Goal: Task Accomplishment & Management: Use online tool/utility

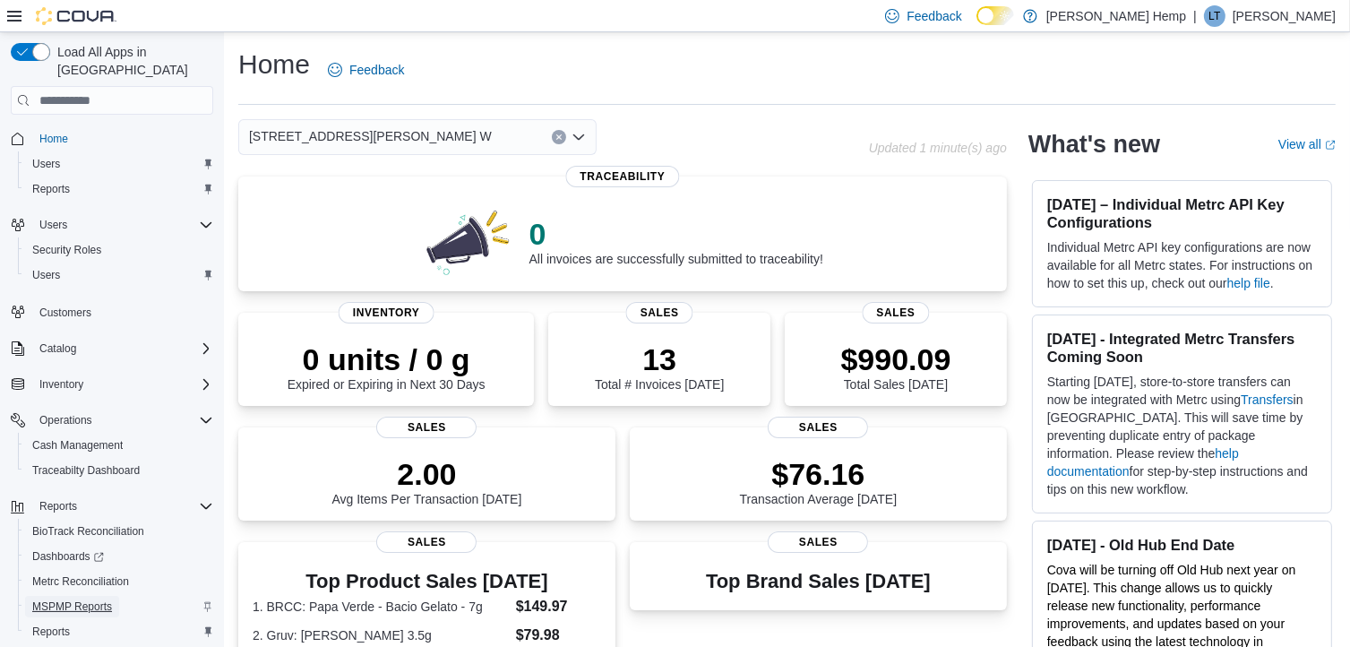
click at [78, 599] on span "MSPMP Reports" at bounding box center [72, 606] width 80 height 14
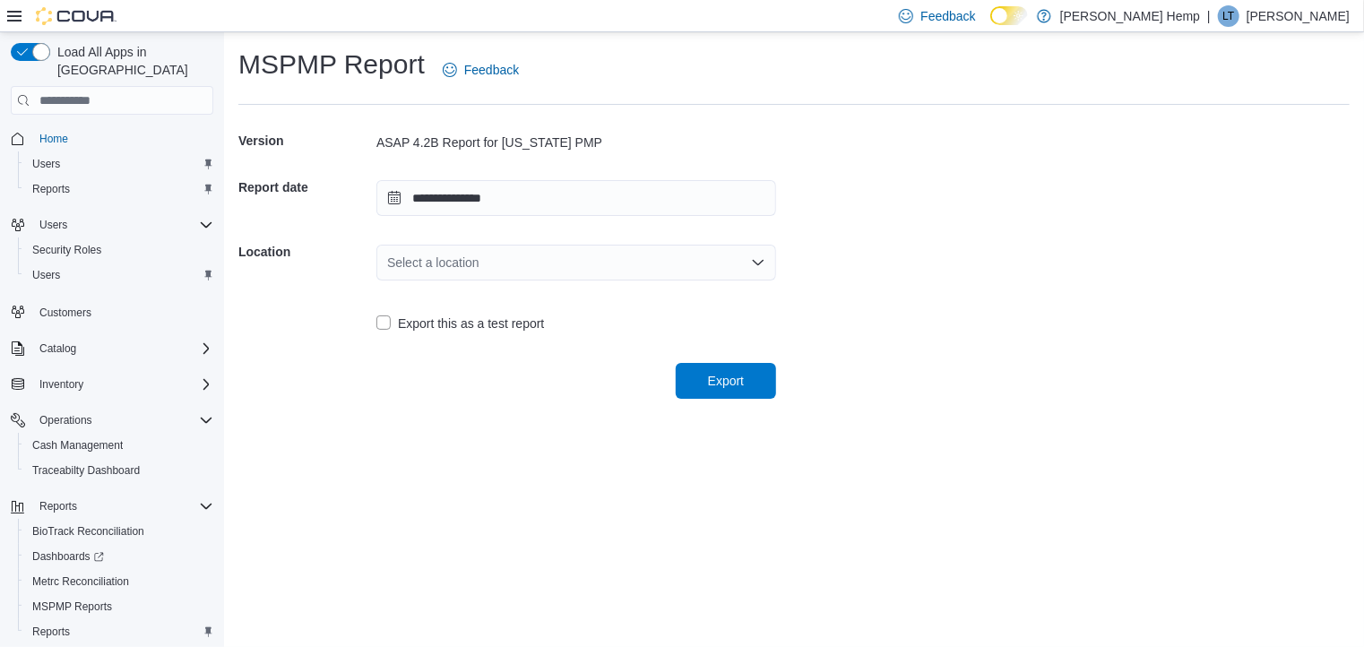
click at [459, 260] on div "Select a location" at bounding box center [576, 263] width 400 height 36
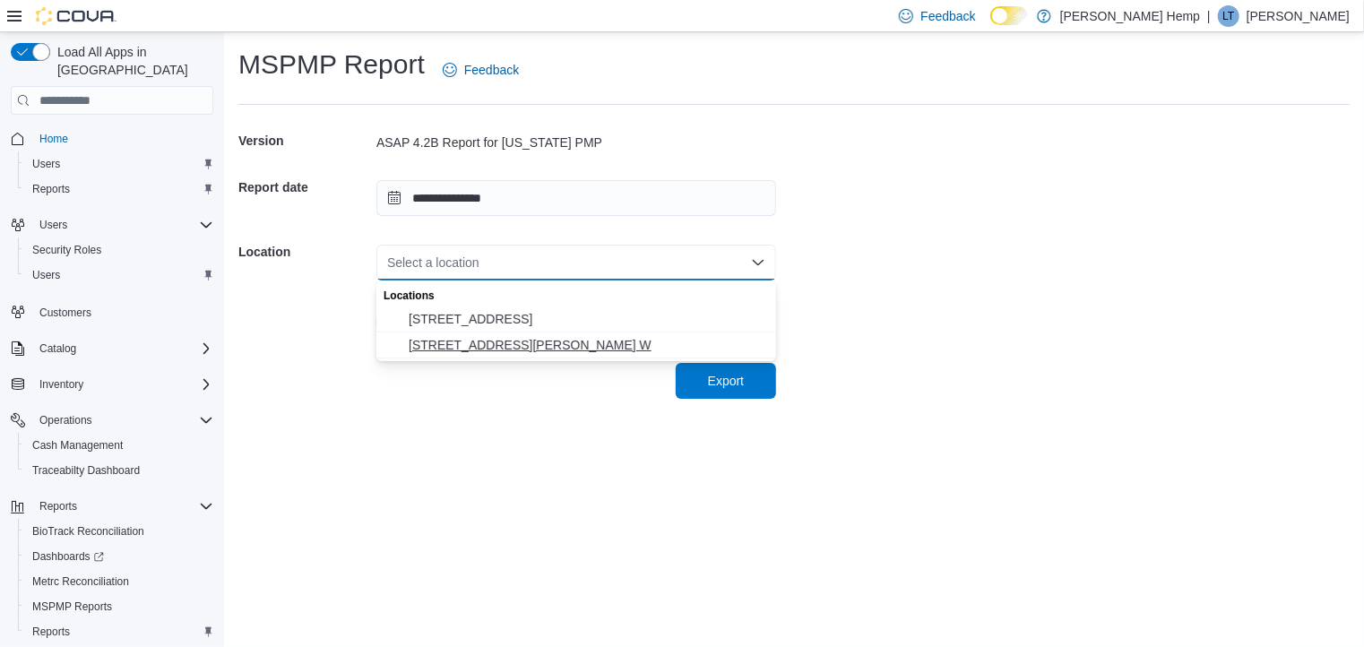
click at [496, 344] on span "[STREET_ADDRESS][PERSON_NAME] W" at bounding box center [587, 345] width 357 height 18
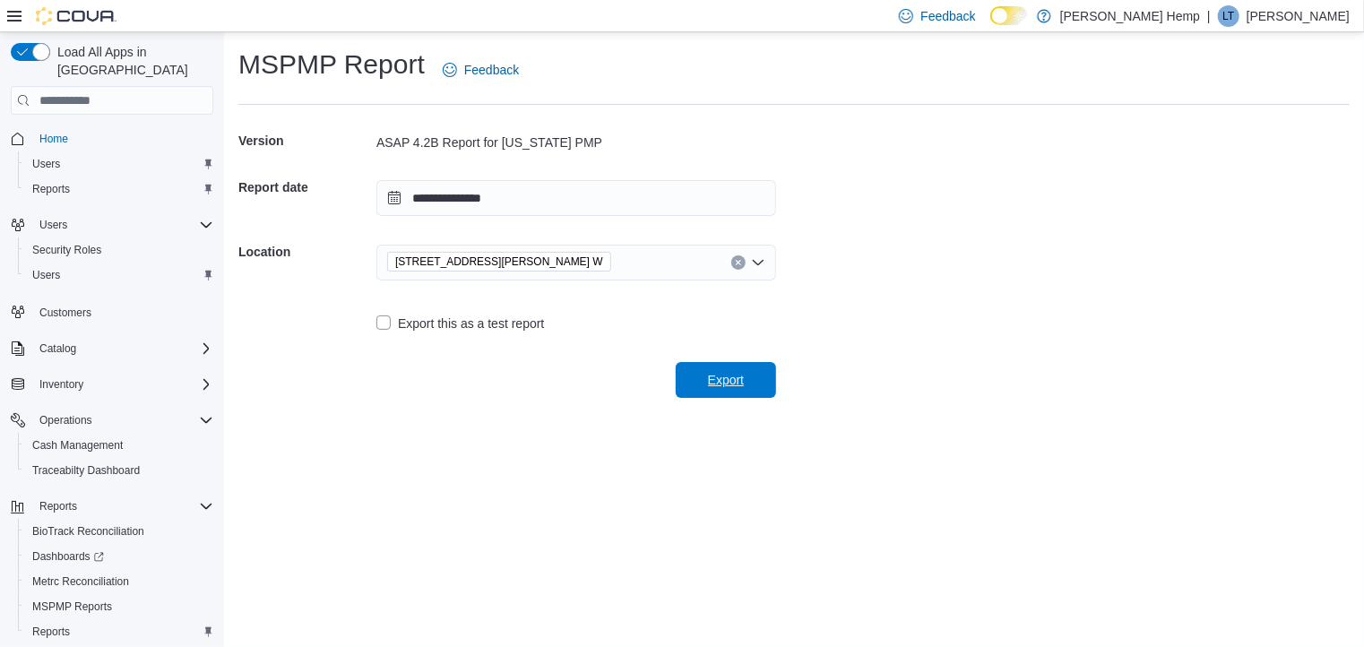
click at [723, 377] on span "Export" at bounding box center [726, 380] width 36 height 18
